Goal: Information Seeking & Learning: Learn about a topic

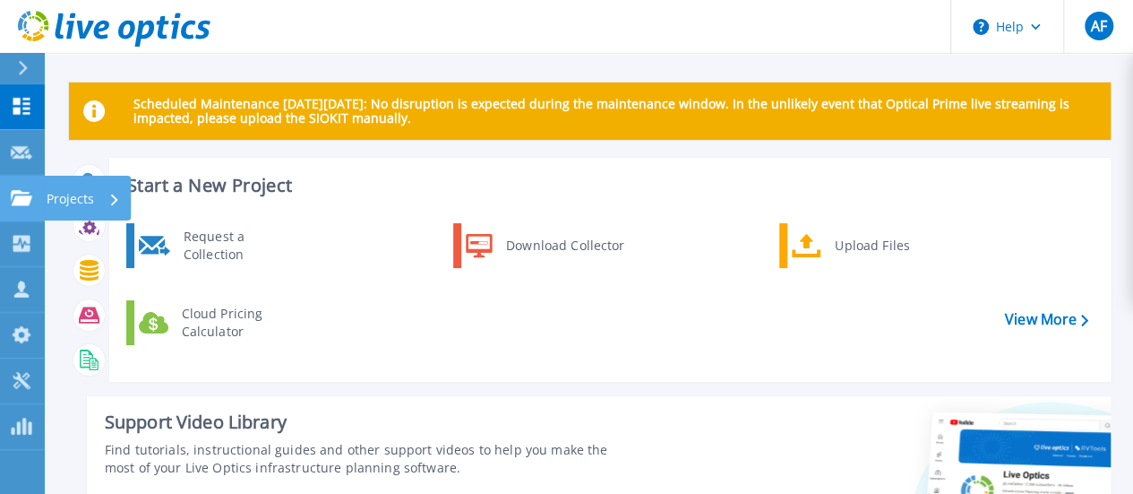
click at [29, 205] on icon at bounding box center [21, 197] width 21 height 15
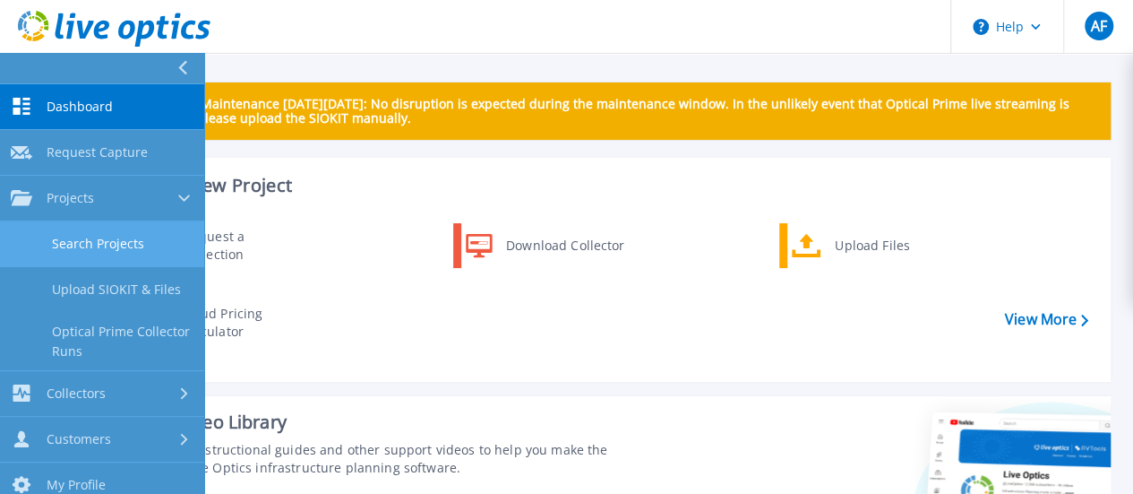
click at [98, 245] on link "Search Projects" at bounding box center [102, 244] width 204 height 46
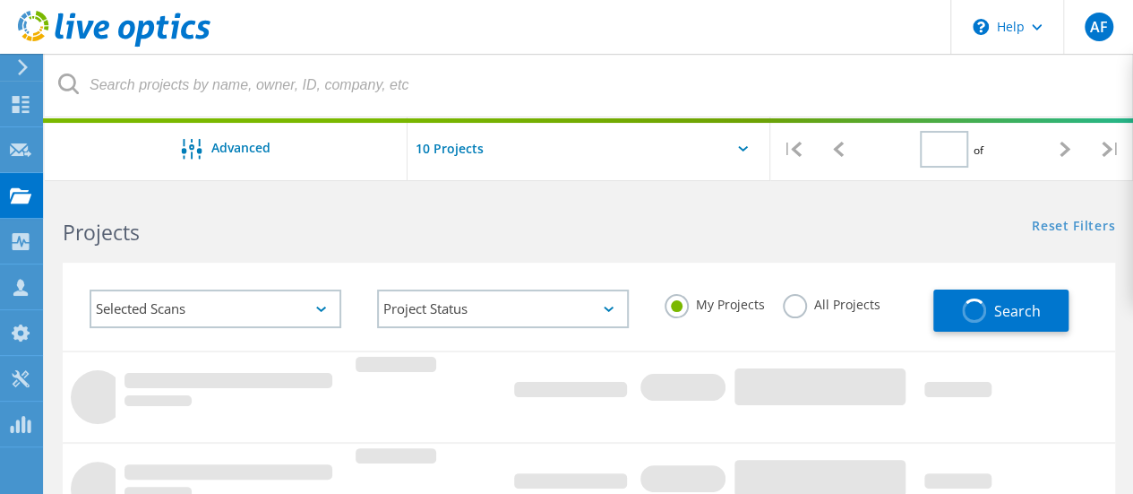
type input "1"
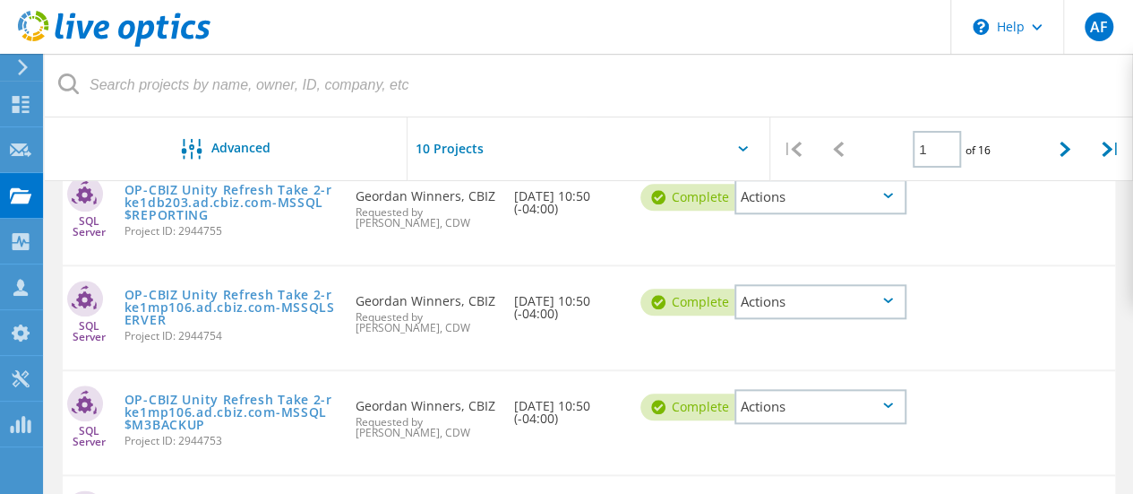
scroll to position [1018, 0]
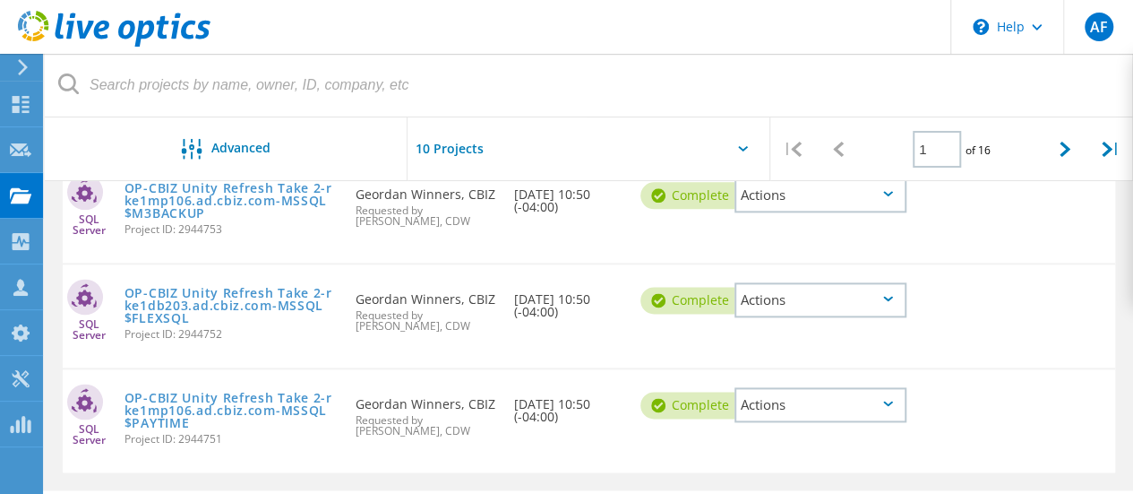
click at [468, 146] on input "text" at bounding box center [497, 148] width 179 height 63
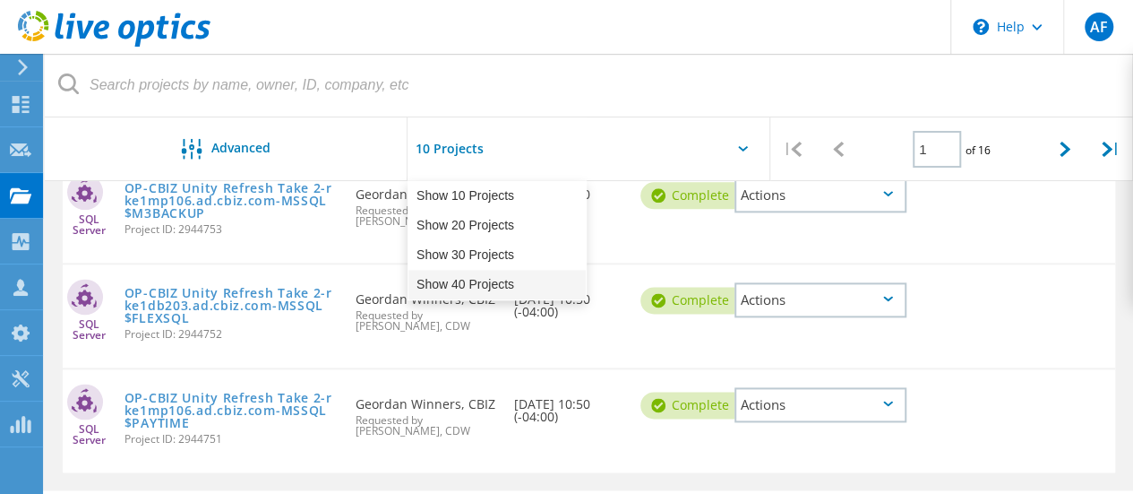
click at [469, 284] on div "Show 40 Projects" at bounding box center [496, 285] width 177 height 30
type input "Show 40 Projects"
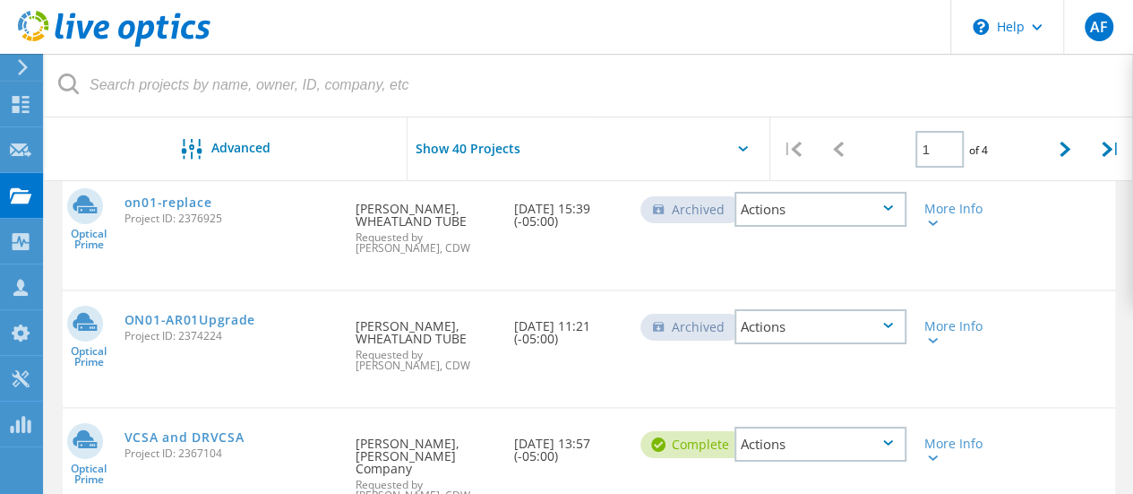
scroll to position [3257, 0]
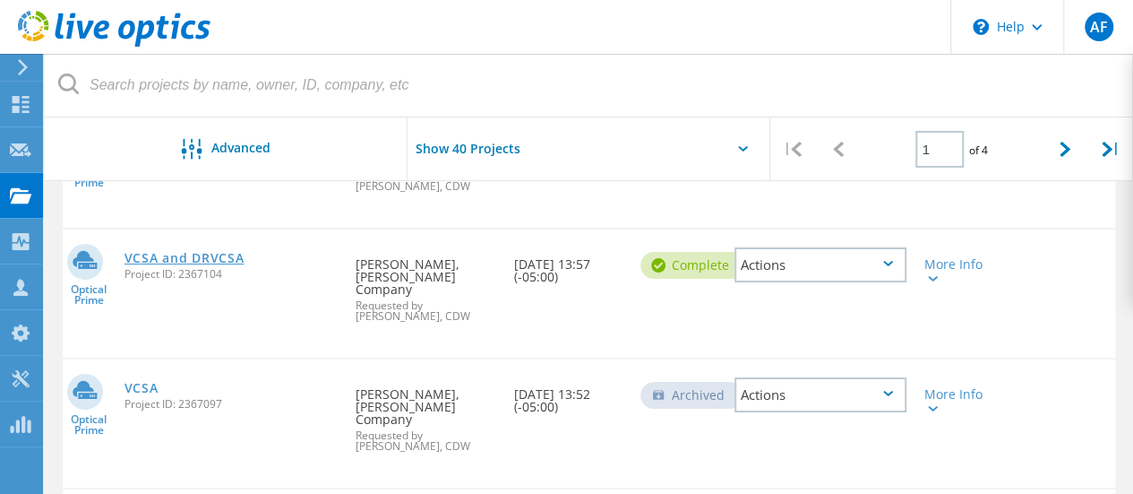
click at [190, 252] on link "VCSA and DRVCSA" at bounding box center [185, 258] width 120 height 13
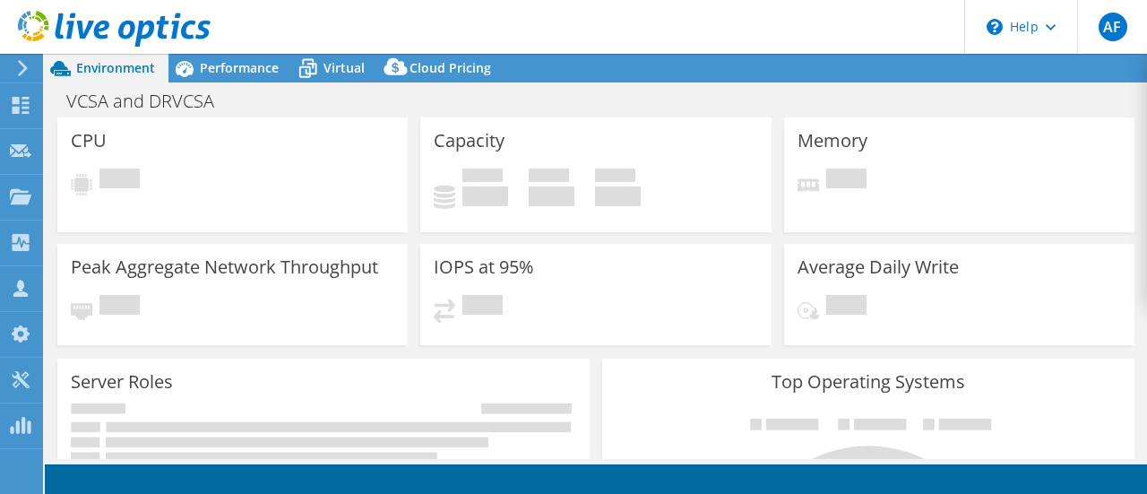
select select "USD"
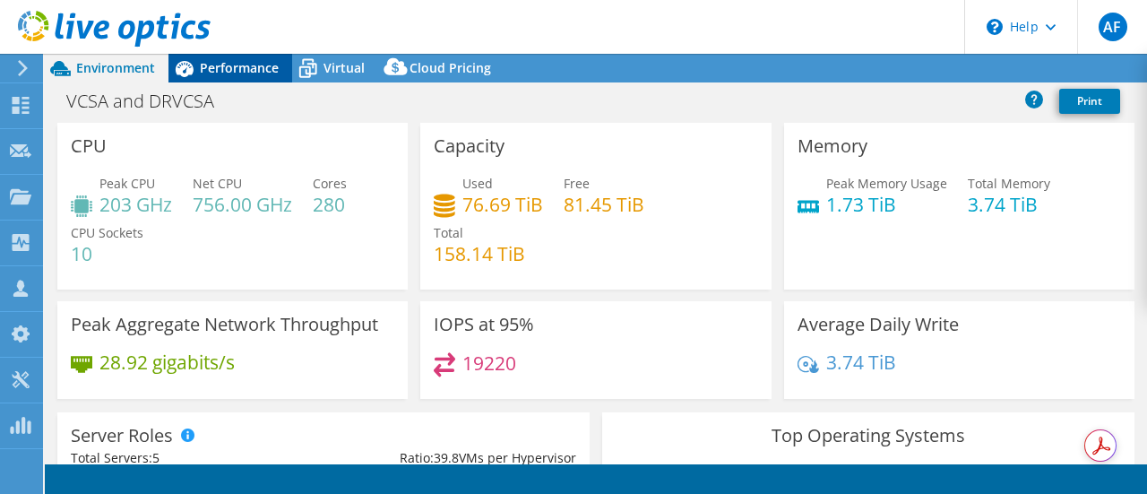
click at [247, 62] on span "Performance" at bounding box center [239, 67] width 79 height 17
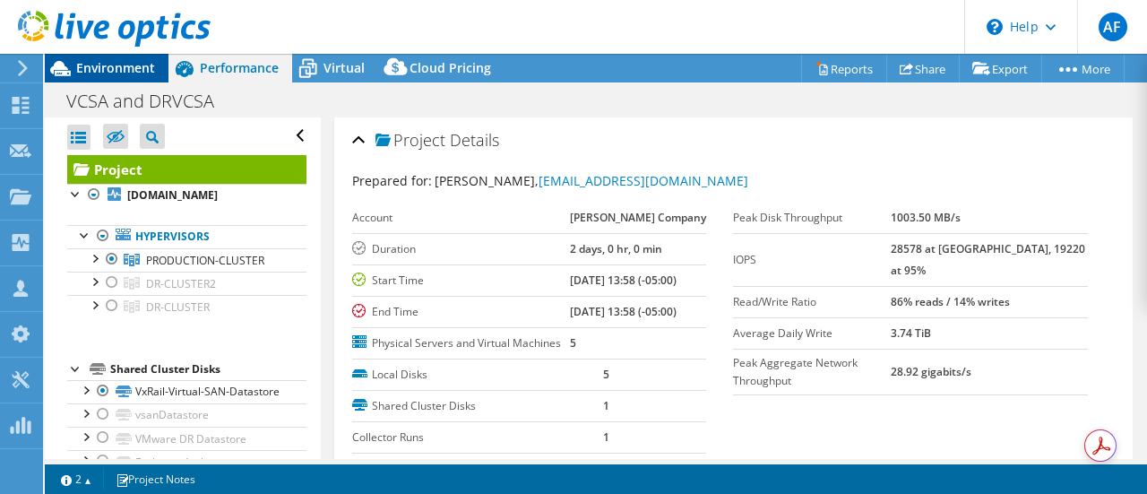
click at [125, 70] on span "Environment" at bounding box center [115, 67] width 79 height 17
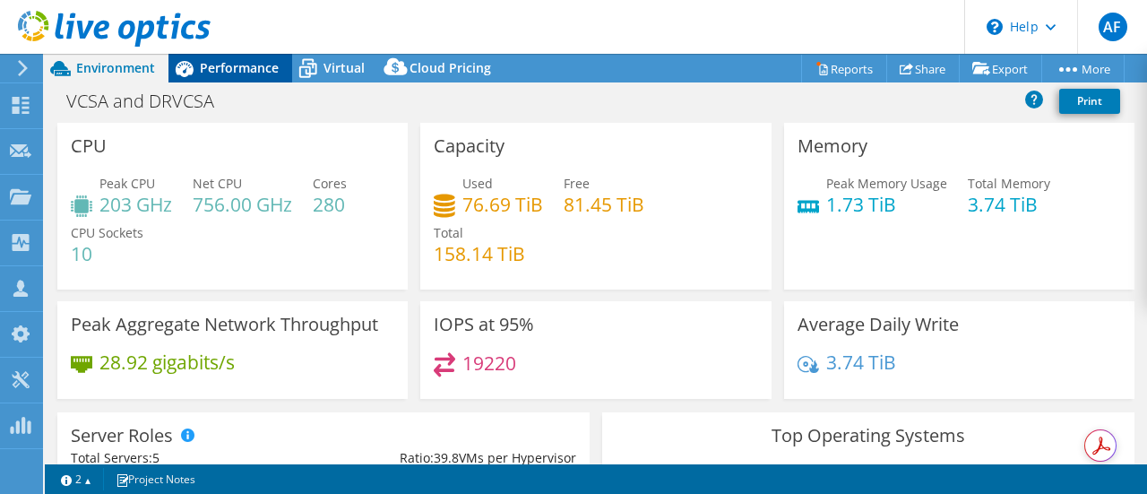
click at [229, 78] on div "Performance" at bounding box center [230, 68] width 124 height 29
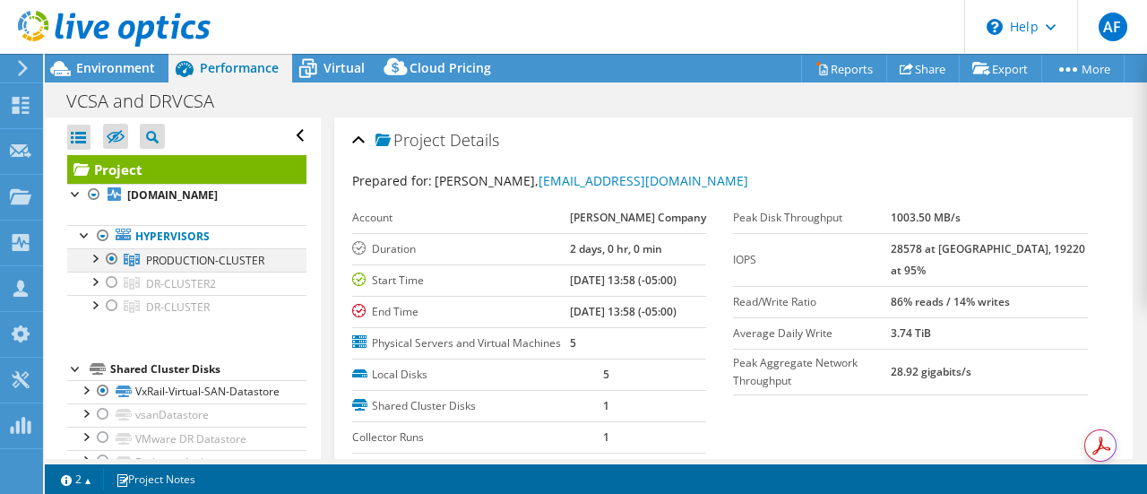
click at [100, 259] on div at bounding box center [94, 257] width 18 height 18
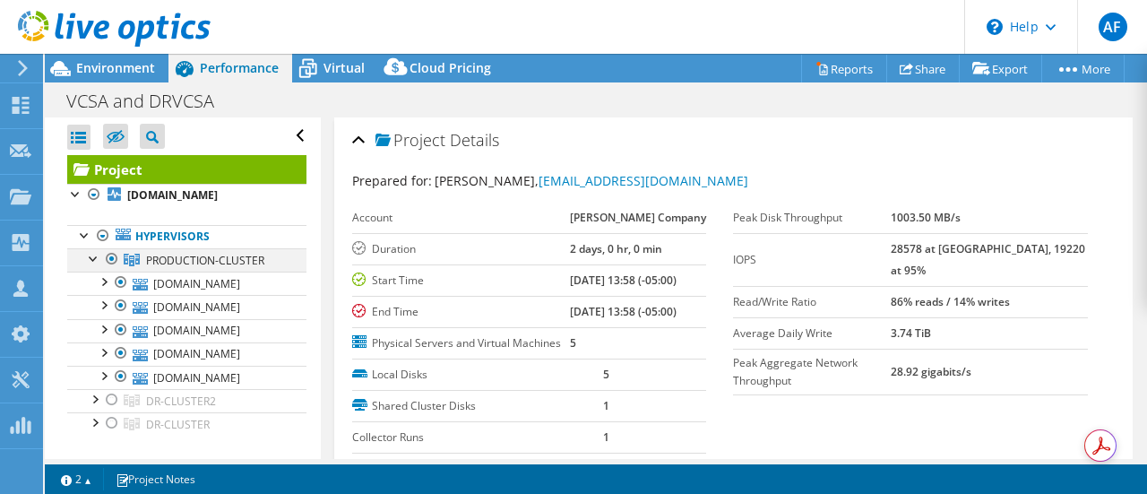
click at [97, 257] on div at bounding box center [94, 257] width 18 height 18
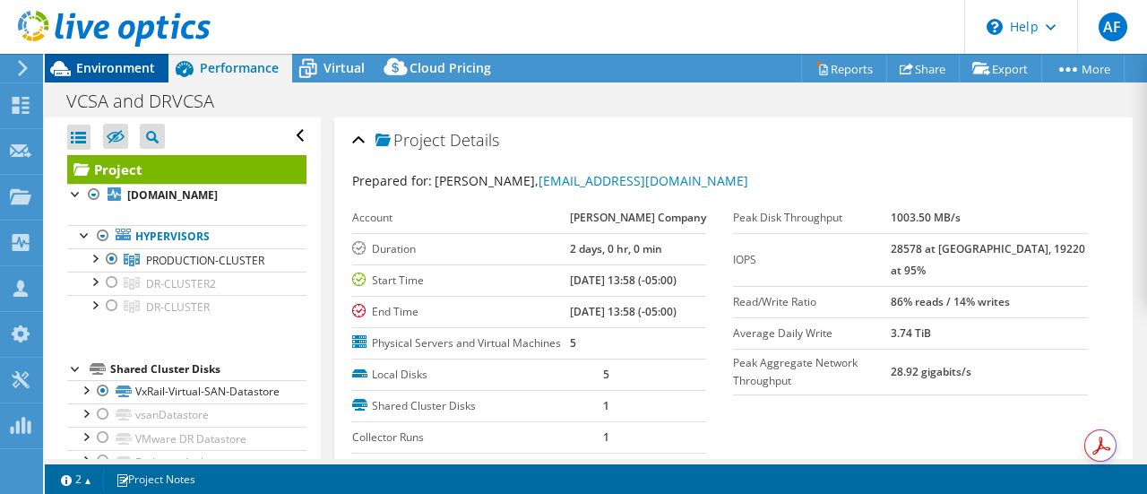
click at [118, 73] on span "Environment" at bounding box center [115, 67] width 79 height 17
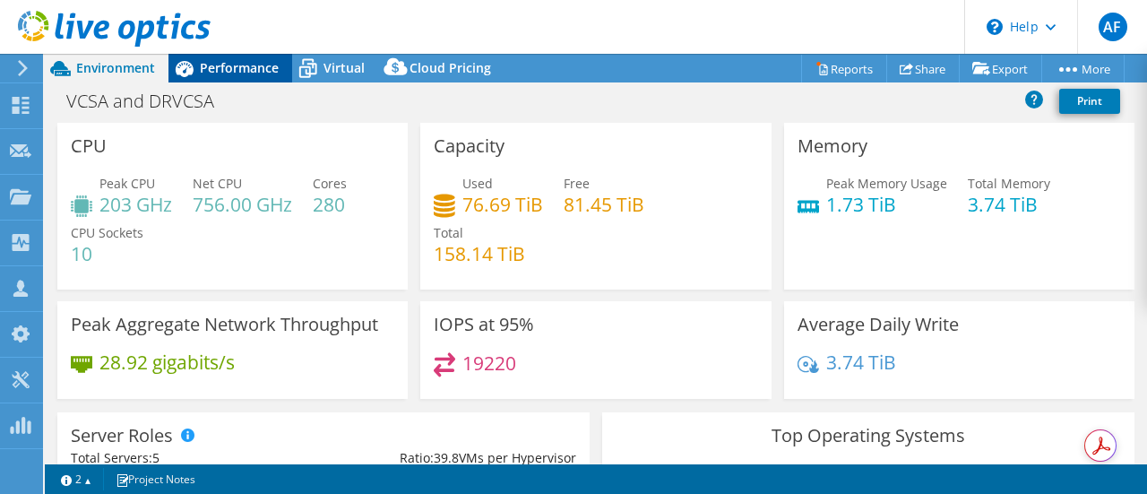
click at [220, 73] on span "Performance" at bounding box center [239, 67] width 79 height 17
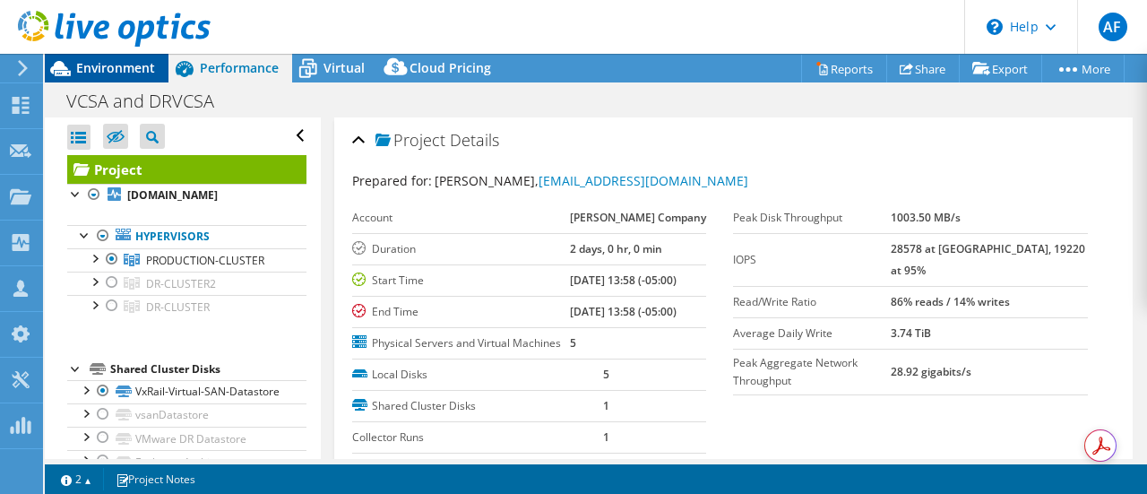
click at [116, 69] on span "Environment" at bounding box center [115, 67] width 79 height 17
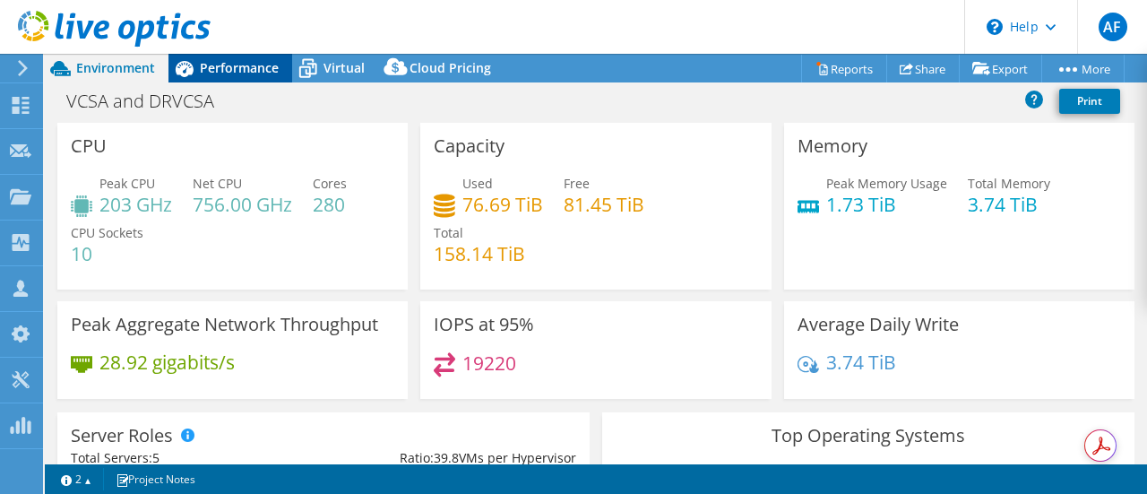
click at [226, 68] on span "Performance" at bounding box center [239, 67] width 79 height 17
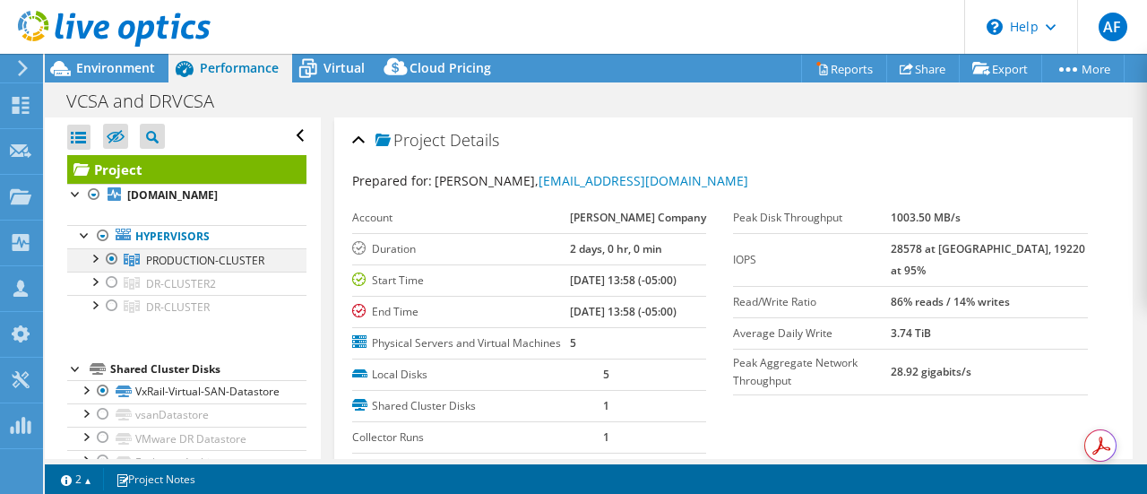
click at [96, 257] on div at bounding box center [94, 257] width 18 height 18
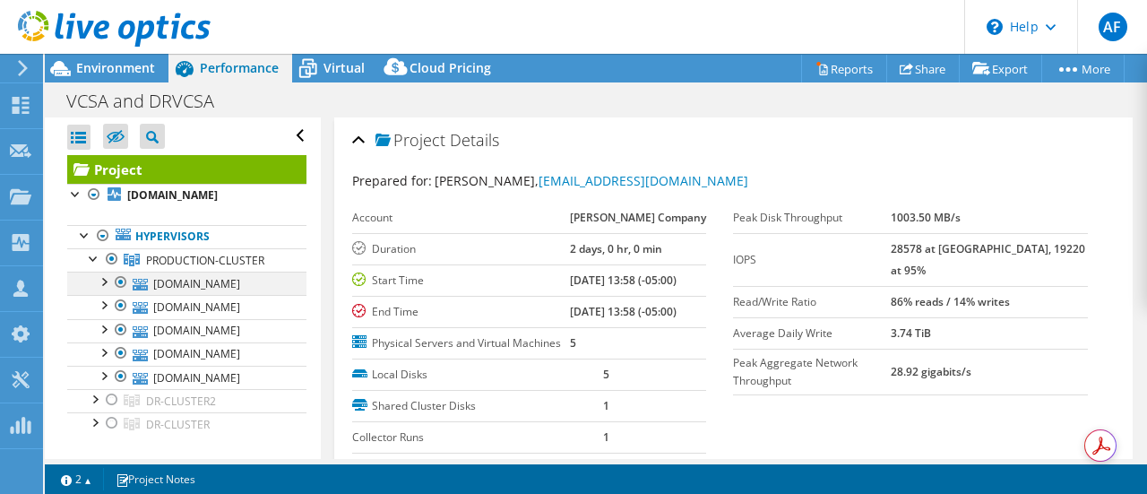
click at [106, 280] on div at bounding box center [103, 280] width 18 height 18
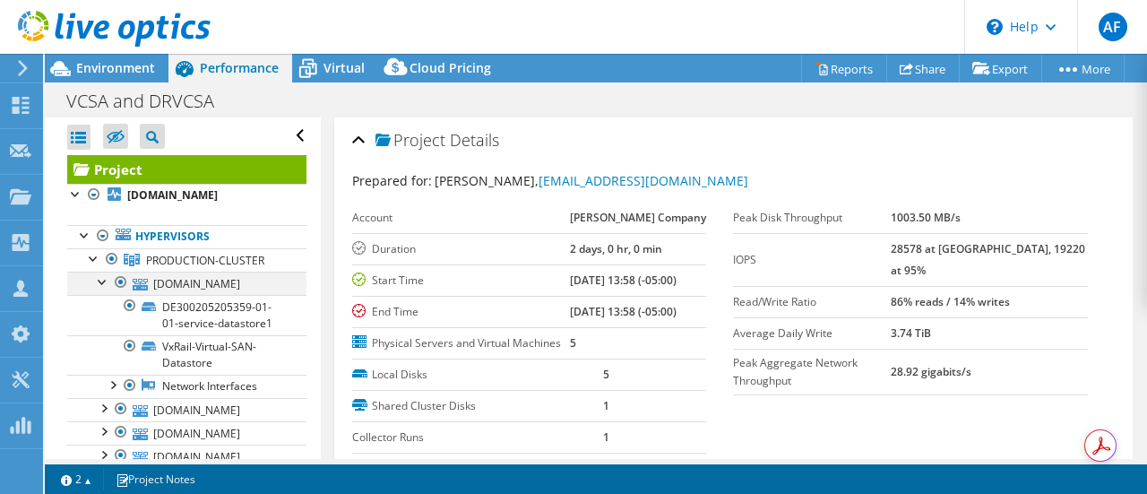
click at [106, 280] on div at bounding box center [103, 280] width 18 height 18
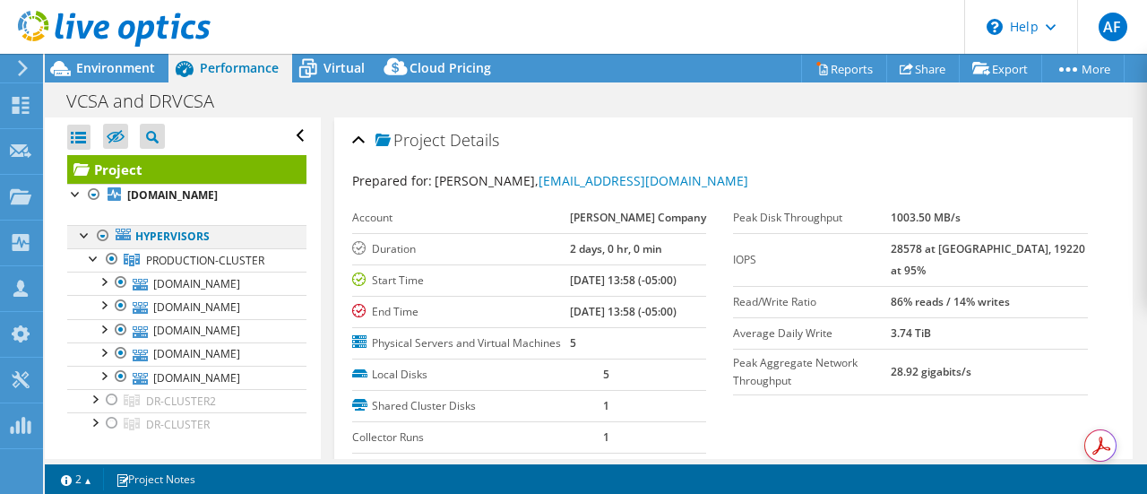
click at [84, 231] on div at bounding box center [85, 234] width 18 height 18
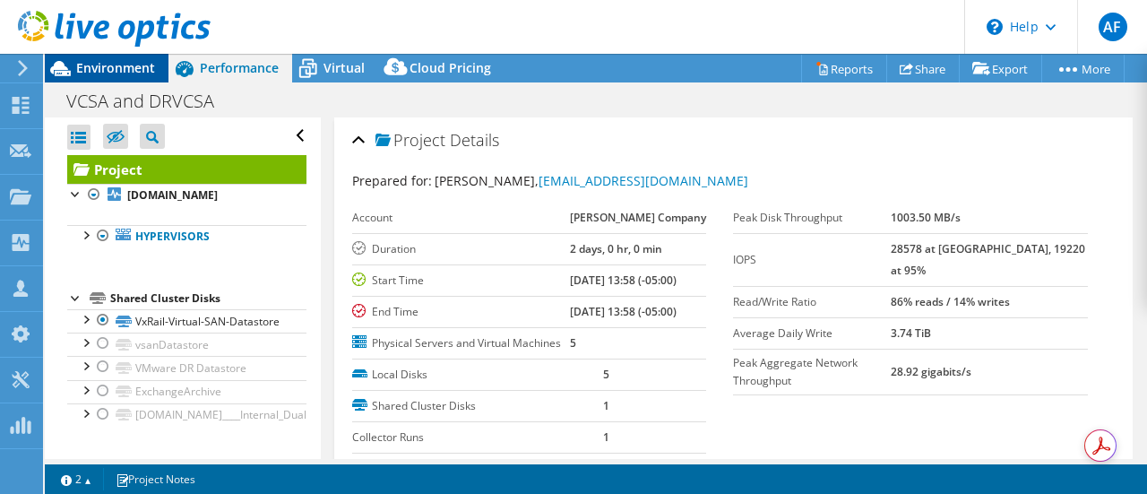
click at [112, 76] on div "Environment" at bounding box center [107, 68] width 124 height 29
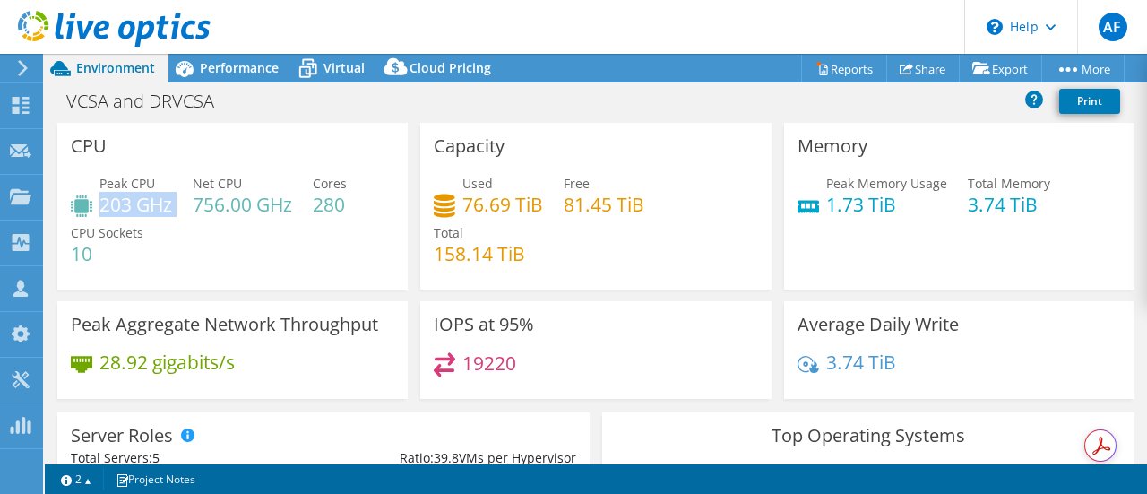
drag, startPoint x: 103, startPoint y: 207, endPoint x: 176, endPoint y: 209, distance: 72.6
click at [176, 209] on div "Peak CPU 203 GHz Net CPU 756.00 GHz Cores 280 CPU Sockets 10" at bounding box center [232, 227] width 323 height 107
click at [544, 236] on div "Used 76.69 TiB Free 81.45 TiB Total 158.14 TiB" at bounding box center [595, 227] width 323 height 107
click at [240, 67] on span "Performance" at bounding box center [239, 67] width 79 height 17
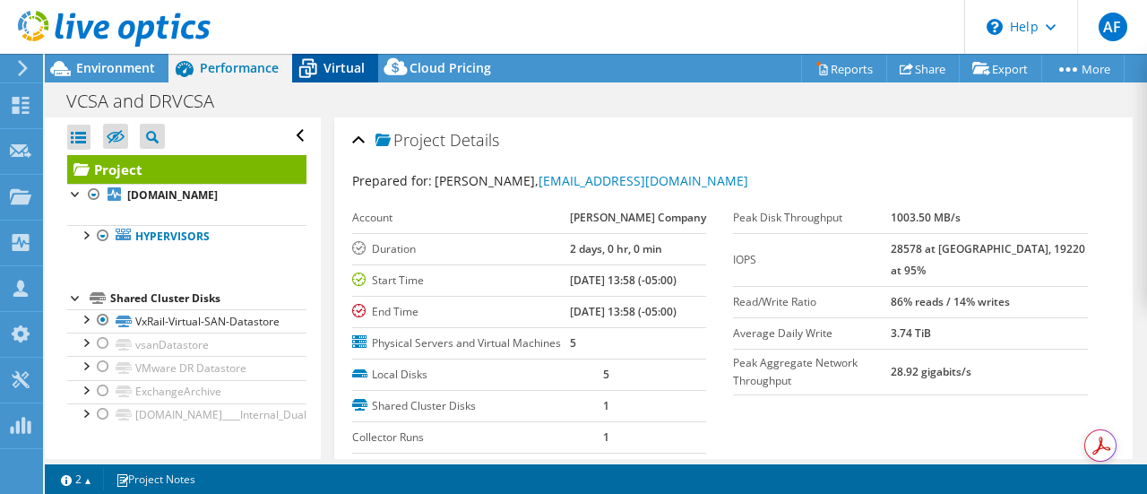
click at [337, 70] on span "Virtual" at bounding box center [343, 67] width 41 height 17
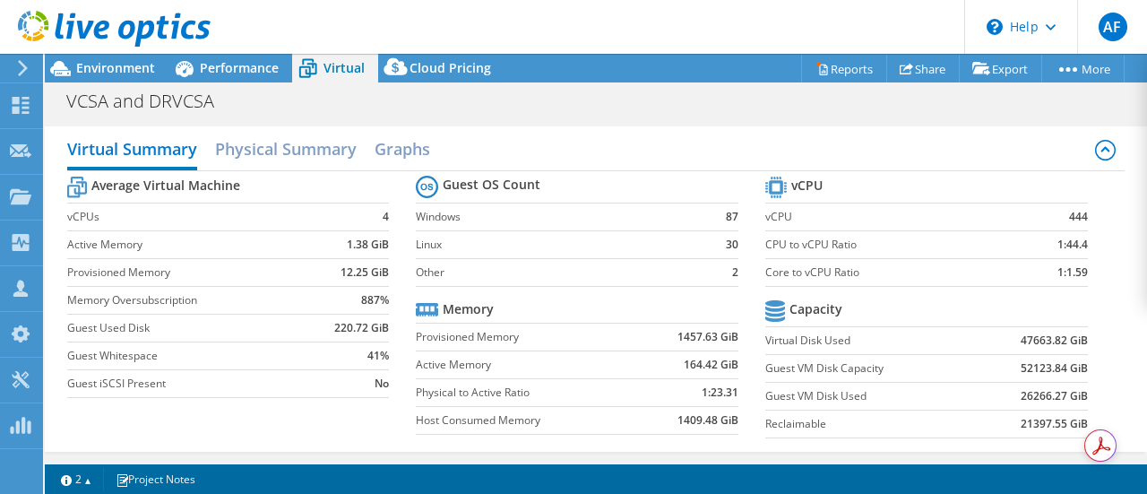
click at [264, 302] on label "Memory Oversubscription" at bounding box center [189, 300] width 245 height 18
click at [109, 66] on span "Environment" at bounding box center [115, 67] width 79 height 17
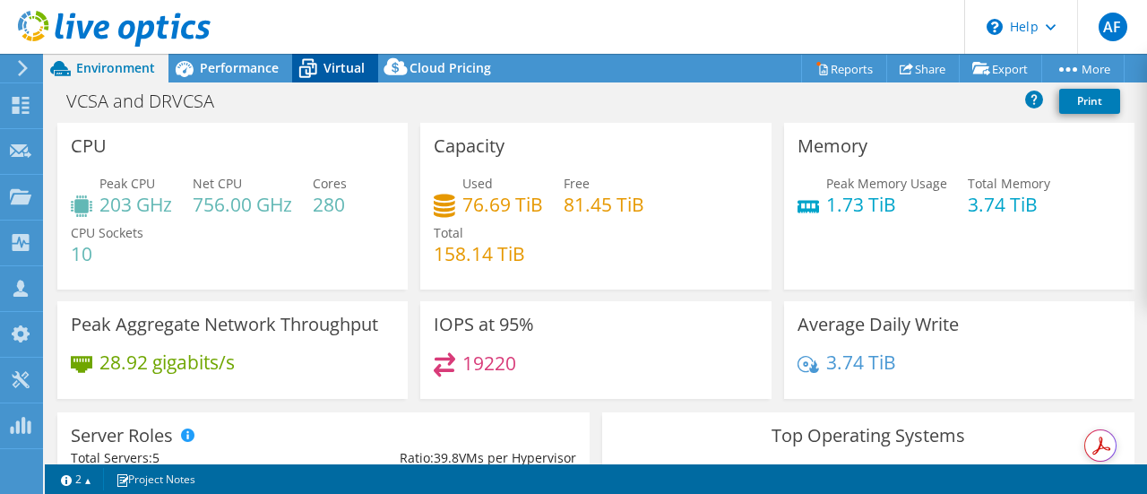
click at [341, 63] on span "Virtual" at bounding box center [343, 67] width 41 height 17
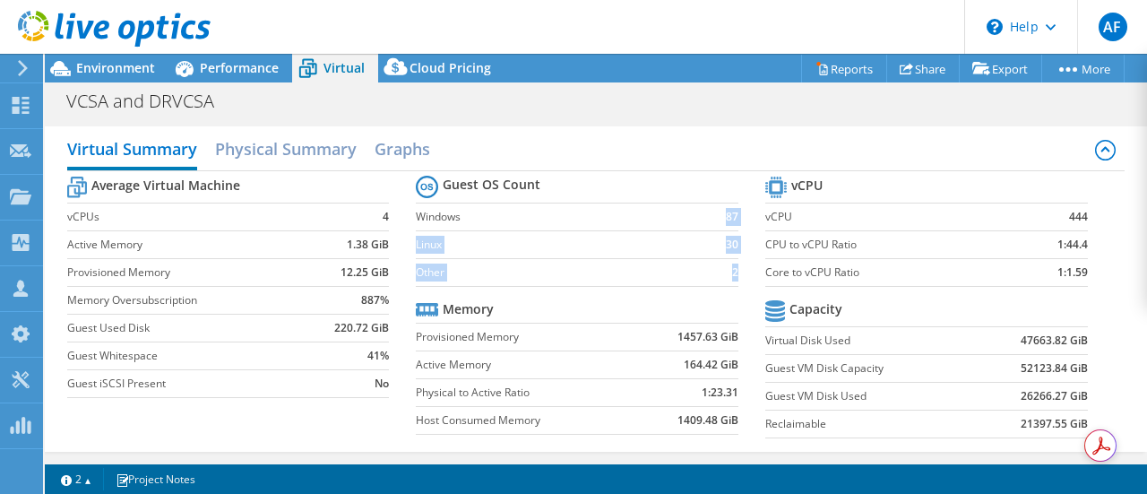
drag, startPoint x: 712, startPoint y: 216, endPoint x: 726, endPoint y: 271, distance: 57.1
click at [726, 271] on tbody "Guest OS Count Windows 87 Linux 30 Other 2" at bounding box center [577, 229] width 322 height 116
click at [624, 276] on label "Other" at bounding box center [562, 272] width 293 height 18
click at [118, 72] on span "Environment" at bounding box center [115, 67] width 79 height 17
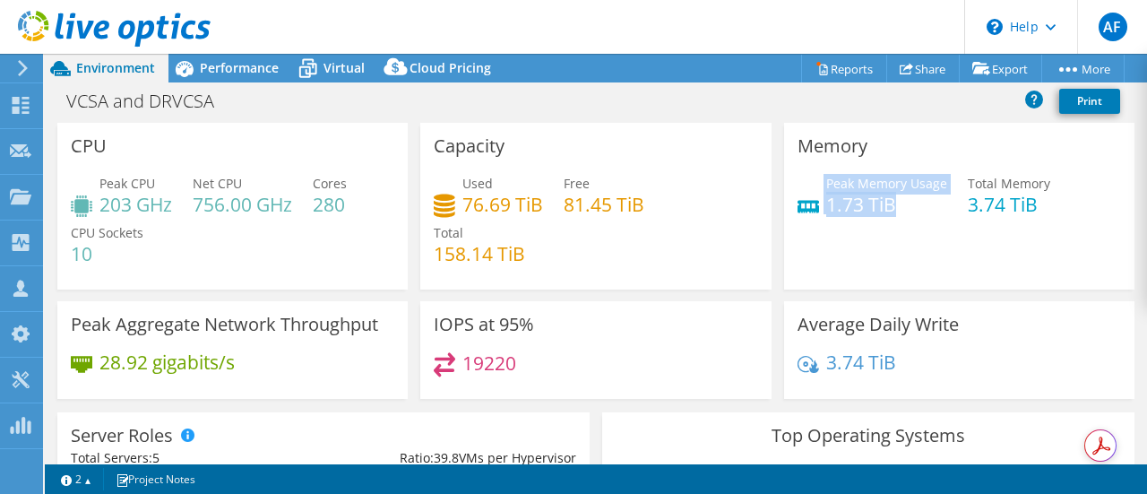
drag, startPoint x: 895, startPoint y: 203, endPoint x: 792, endPoint y: 208, distance: 103.1
click at [797, 208] on div "Peak Memory Usage 1.73 TiB" at bounding box center [872, 194] width 150 height 40
click at [829, 229] on div "Peak Memory Usage 1.73 TiB Total Memory 3.74 TiB" at bounding box center [958, 203] width 323 height 58
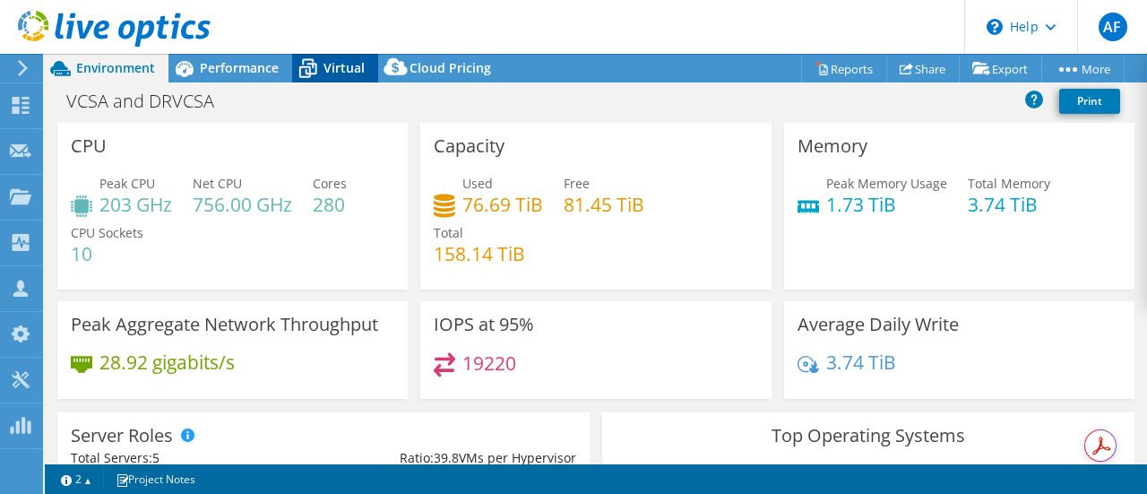
click at [330, 64] on span "Virtual" at bounding box center [343, 67] width 41 height 17
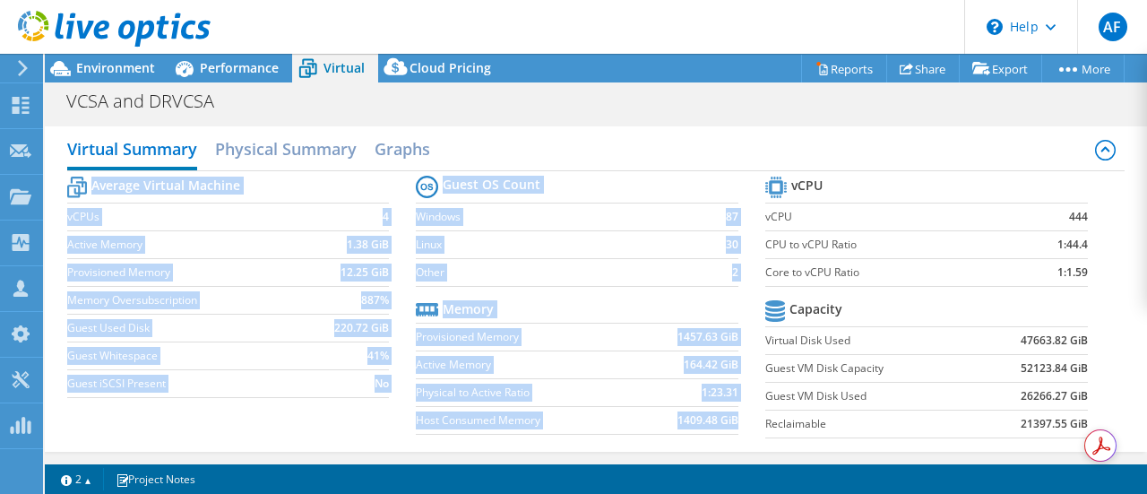
drag, startPoint x: 727, startPoint y: 418, endPoint x: 404, endPoint y: 328, distance: 335.8
click at [404, 328] on div "Average Virtual Machine vCPUs 4 Active Memory 1.38 GiB Provisioned Memory 12.25…" at bounding box center [596, 309] width 1058 height 276
click at [556, 363] on label "Active Memory" at bounding box center [526, 365] width 221 height 18
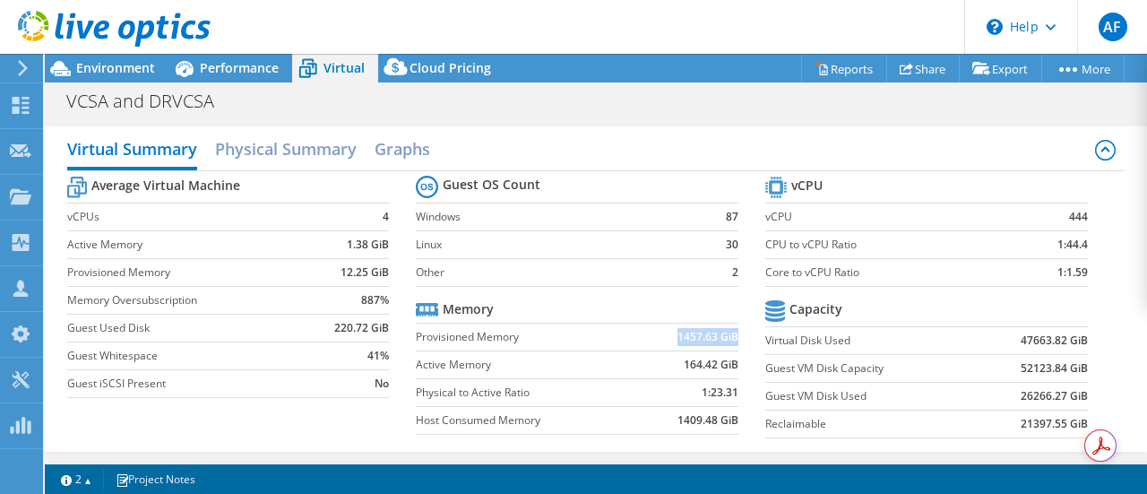
drag, startPoint x: 726, startPoint y: 337, endPoint x: 643, endPoint y: 335, distance: 82.4
click at [643, 335] on td "1457.63 GiB" at bounding box center [687, 336] width 101 height 28
drag, startPoint x: 727, startPoint y: 363, endPoint x: 665, endPoint y: 363, distance: 62.7
click at [665, 363] on td "164.42 GiB" at bounding box center [687, 364] width 101 height 28
click at [554, 359] on label "Active Memory" at bounding box center [526, 365] width 221 height 18
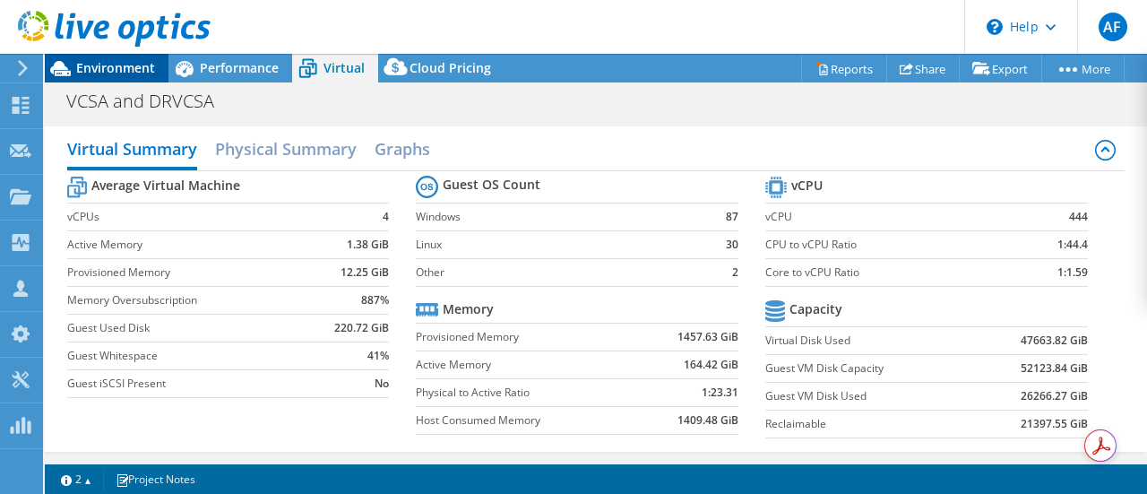
click at [124, 73] on span "Environment" at bounding box center [115, 67] width 79 height 17
